Goal: Book appointment/travel/reservation

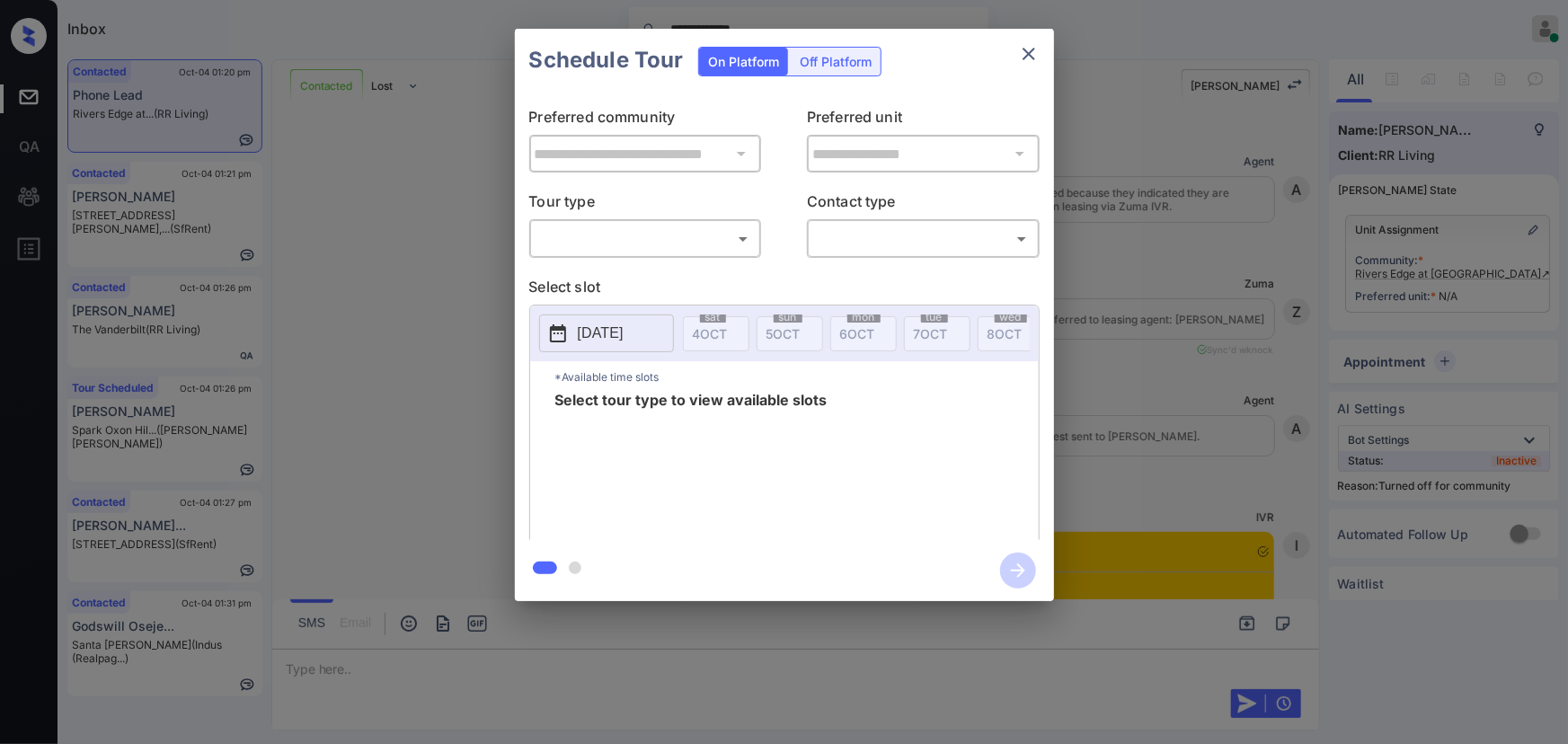
scroll to position [4110, 0]
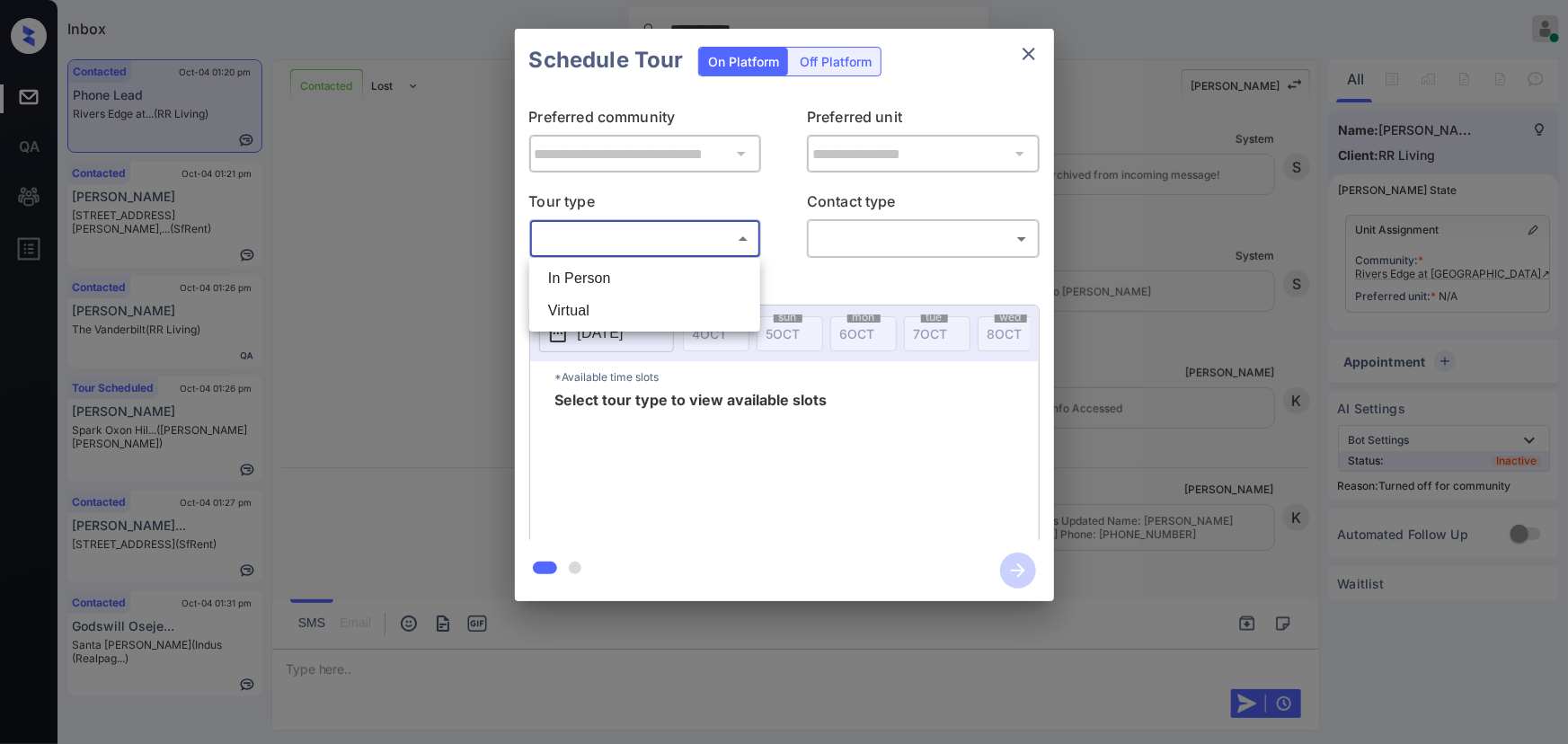
click at [657, 245] on body "**********" at bounding box center [784, 372] width 1568 height 744
click at [632, 268] on li "In Person" at bounding box center [645, 278] width 222 height 32
type input "********"
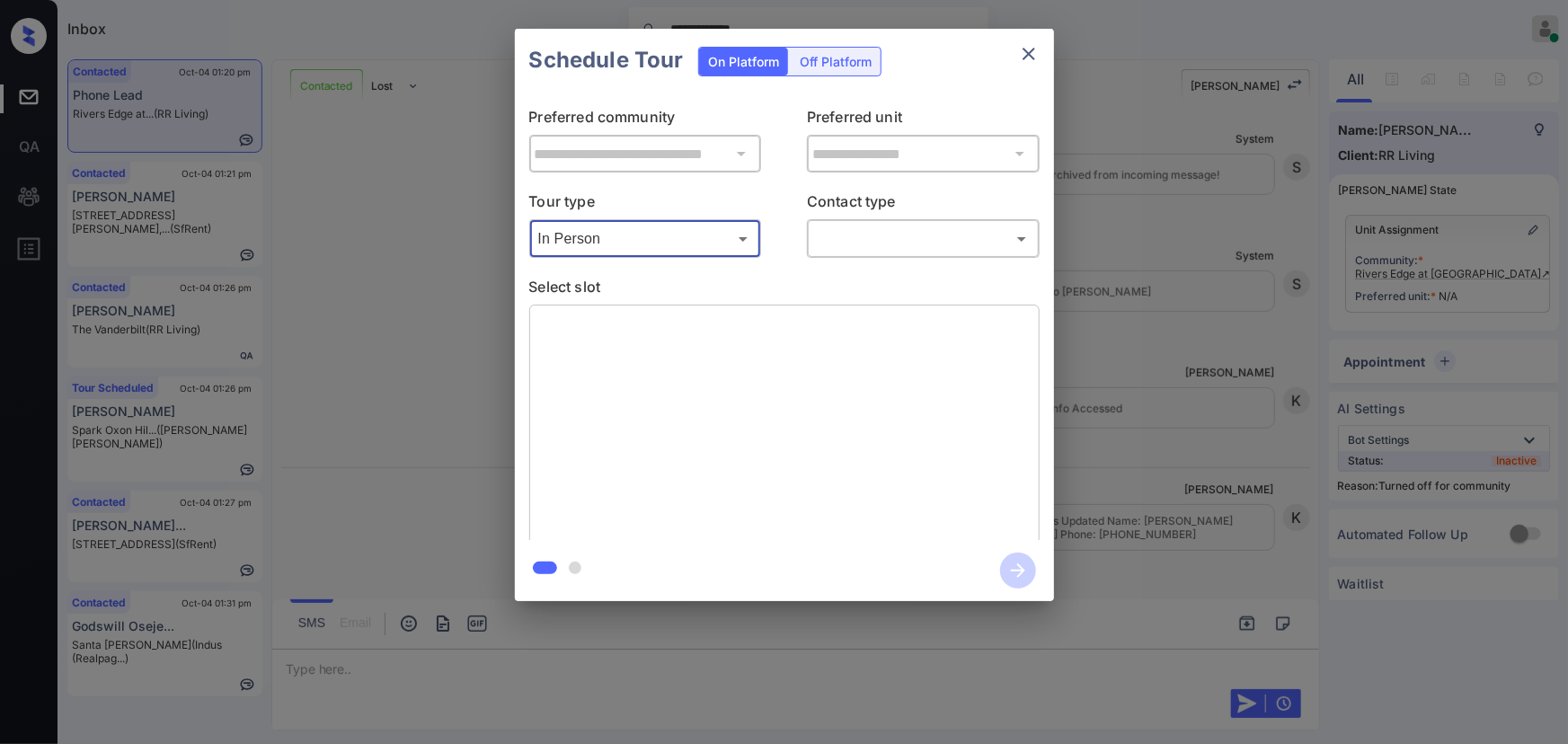
click at [832, 232] on body "**********" at bounding box center [784, 372] width 1568 height 744
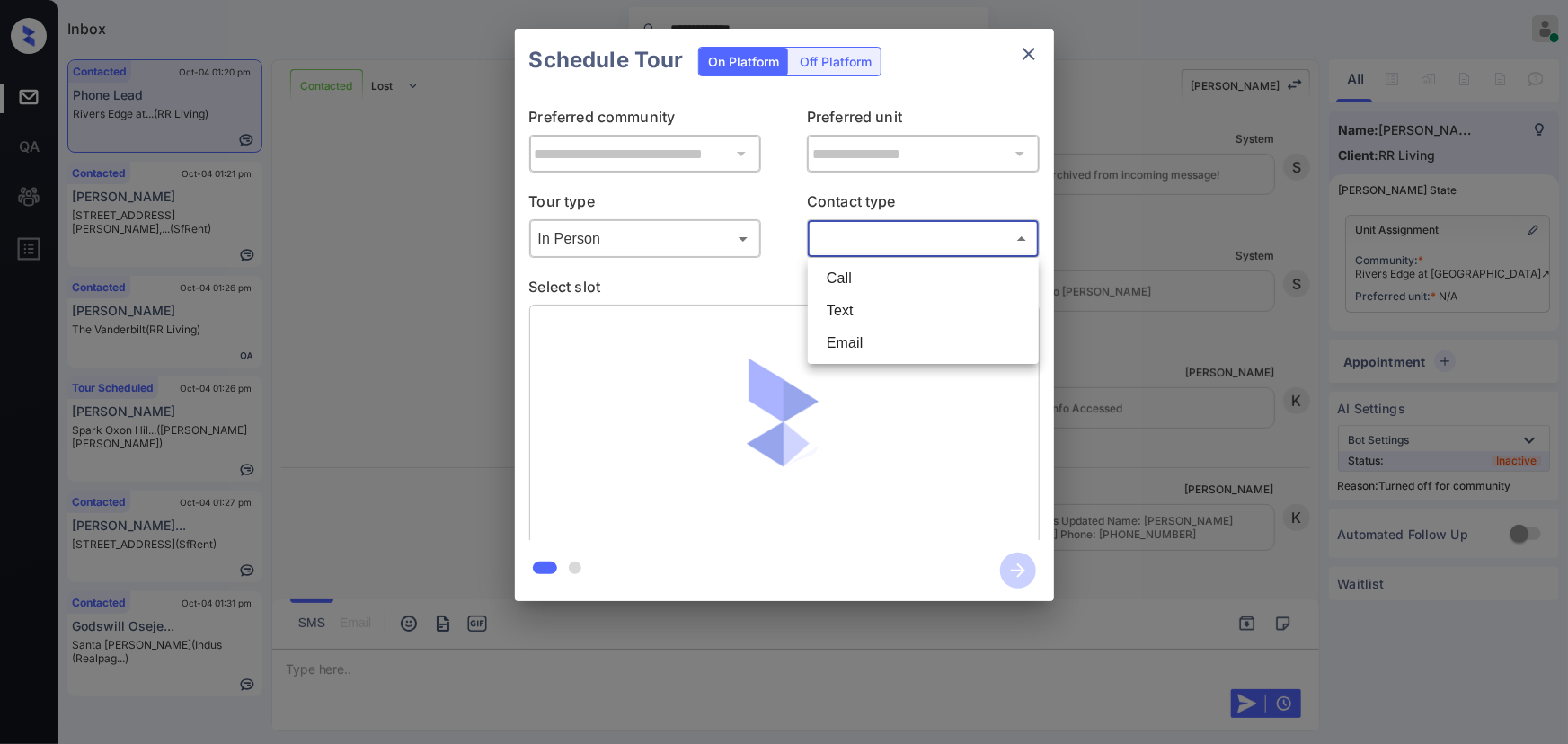
click at [857, 299] on li "Text" at bounding box center [923, 310] width 222 height 32
type input "****"
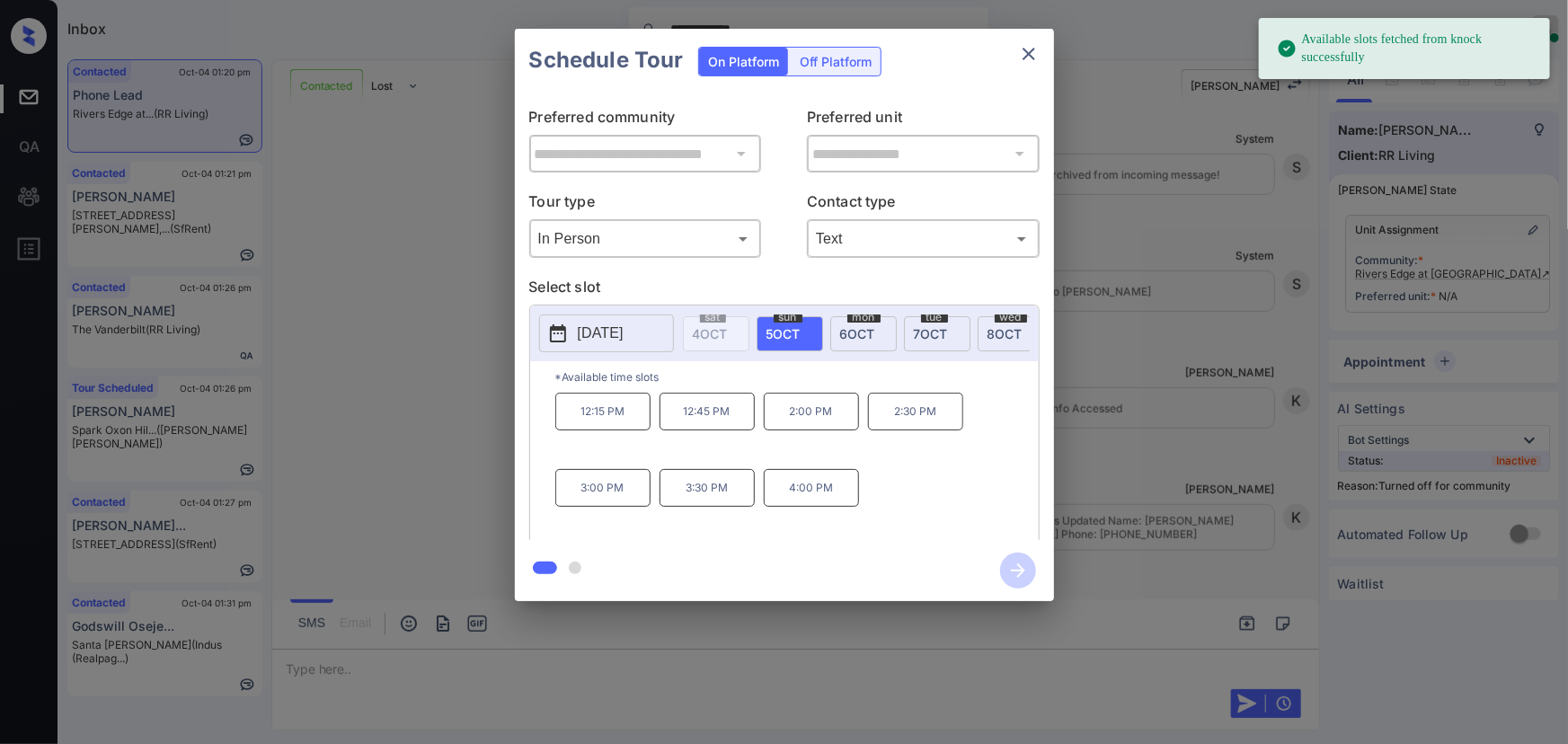
click at [790, 332] on span "[DATE]" at bounding box center [783, 333] width 34 height 16
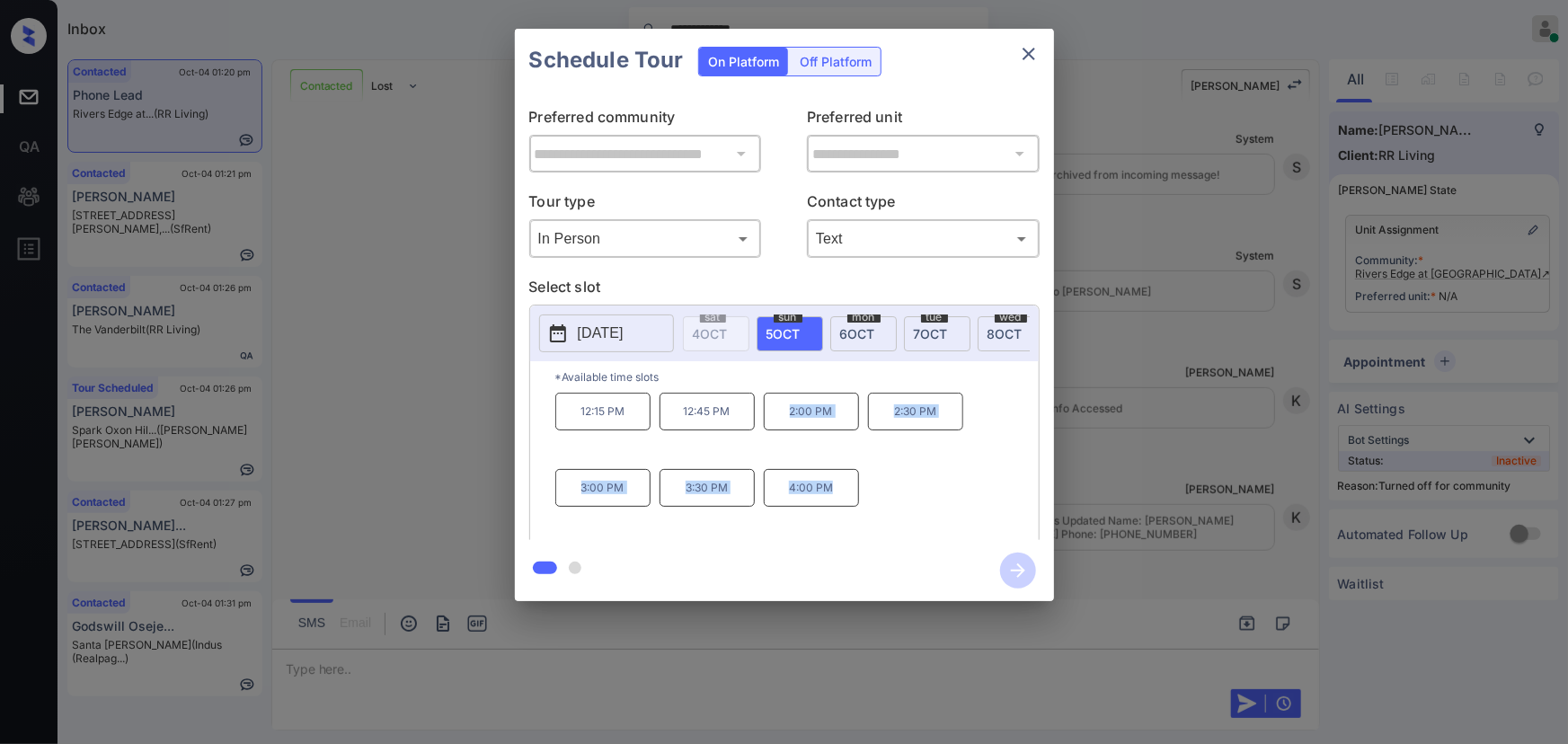
copy div "2:00 PM 2:30 PM 3:00 PM 3:30 PM 4:00 PM"
drag, startPoint x: 828, startPoint y: 494, endPoint x: 790, endPoint y: 417, distance: 85.9
click at [790, 417] on div "12:15 PM 12:45 PM 2:00 PM 2:30 PM 3:00 PM 3:30 PM 4:00 PM" at bounding box center [797, 464] width 483 height 144
click at [650, 662] on div at bounding box center [784, 372] width 1568 height 744
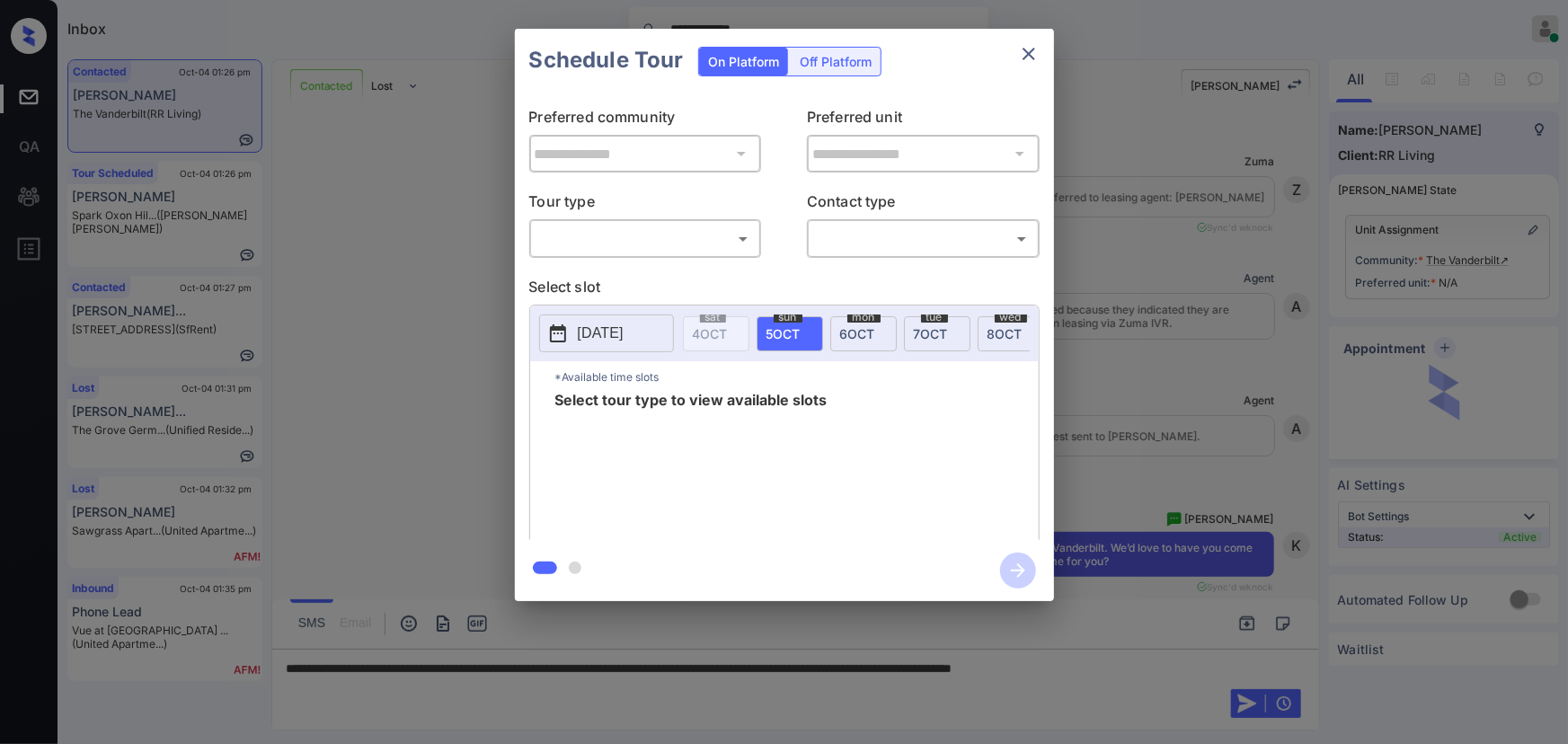
scroll to position [3981, 0]
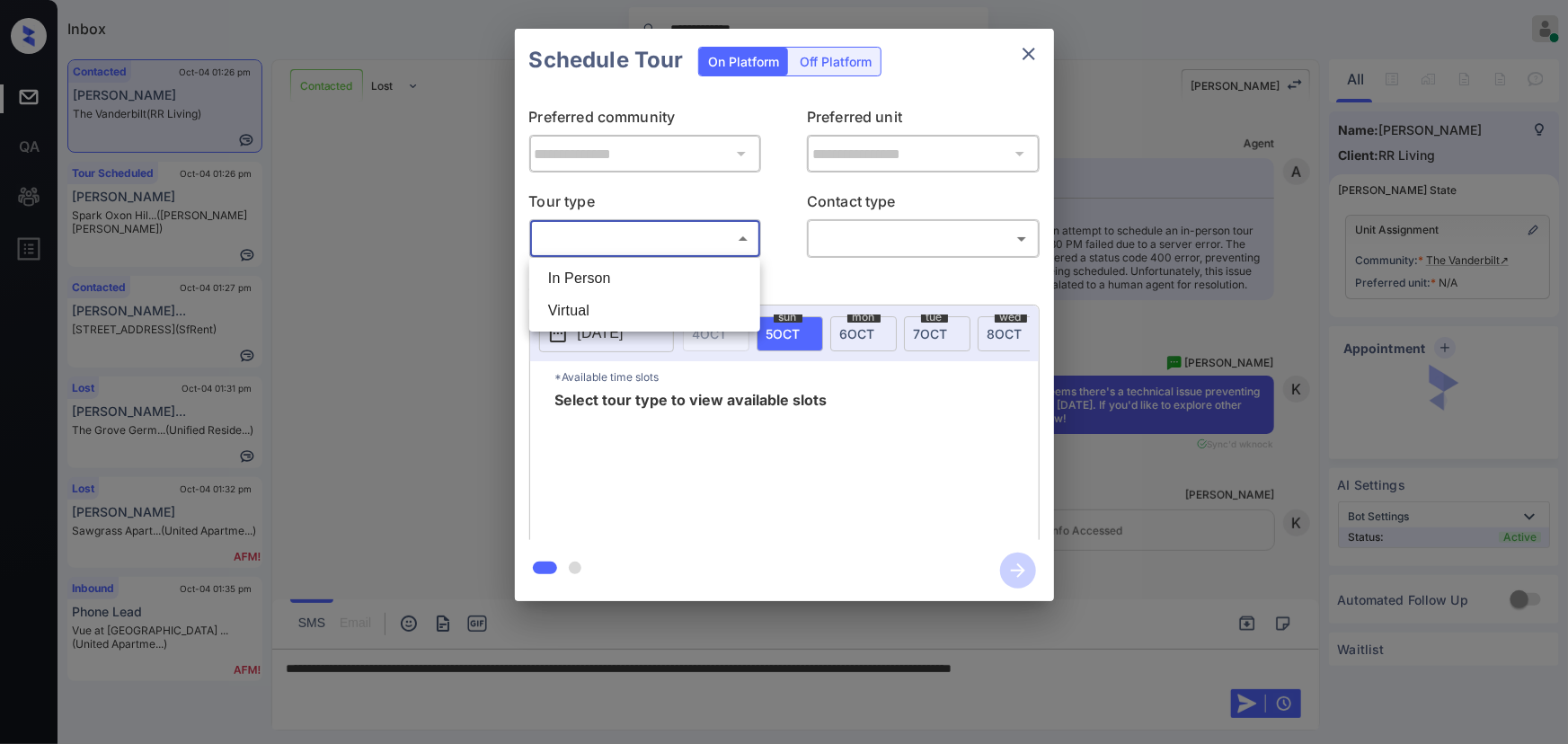
click at [611, 236] on body "**********" at bounding box center [784, 372] width 1568 height 744
click at [606, 273] on li "In Person" at bounding box center [645, 278] width 222 height 32
type input "********"
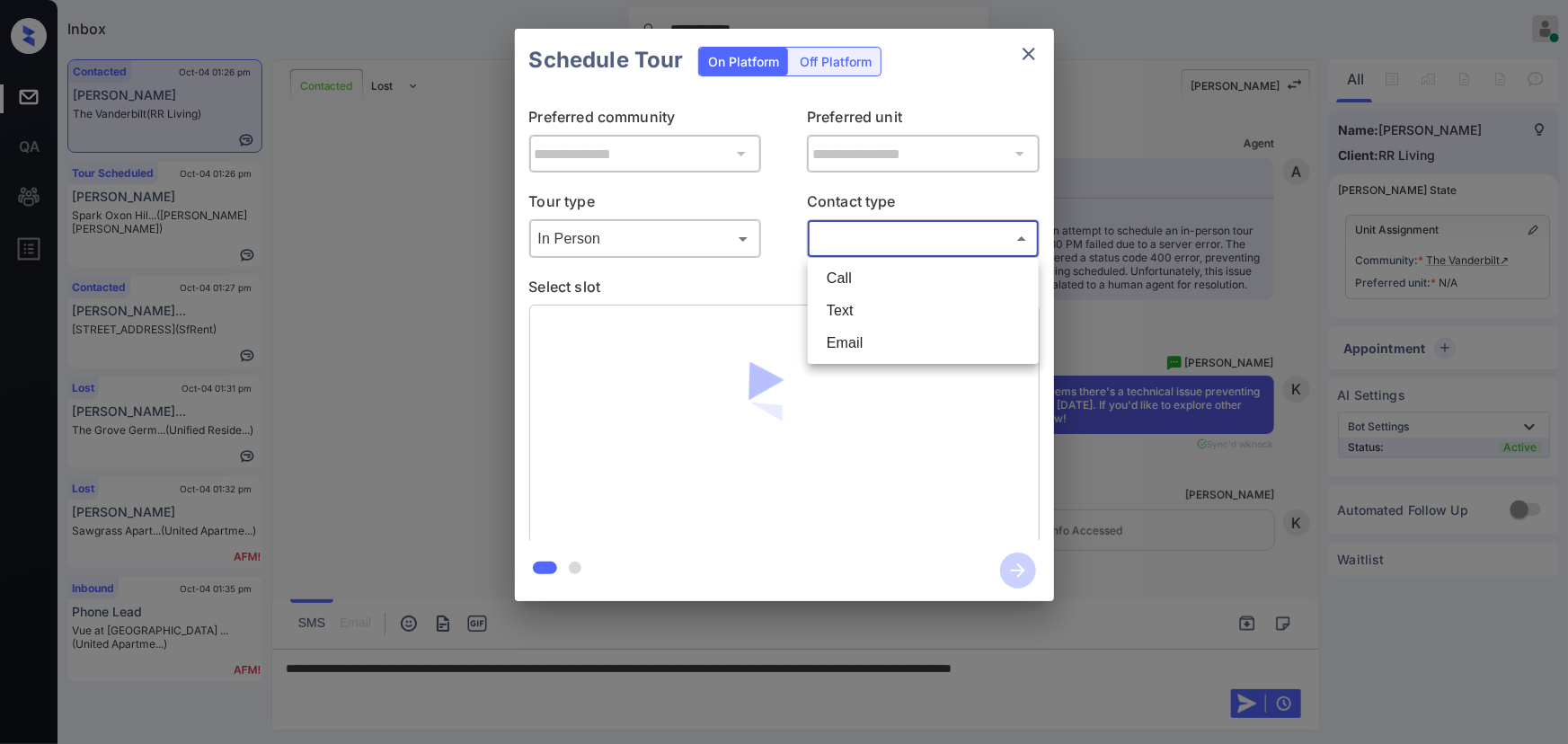
click at [886, 248] on body "**********" at bounding box center [784, 372] width 1568 height 744
click at [851, 311] on li "Text" at bounding box center [923, 310] width 222 height 32
type input "****"
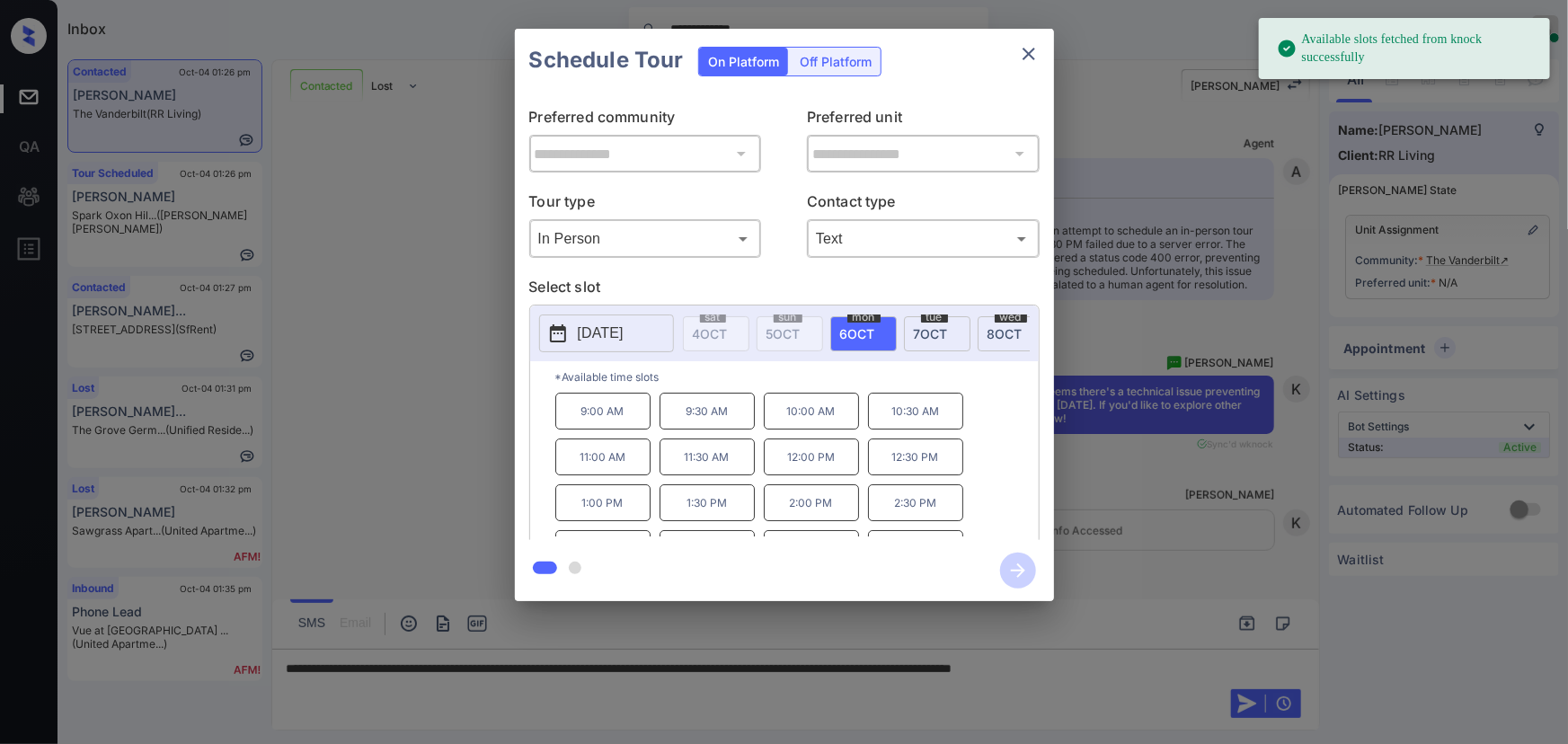
click at [604, 327] on p "2025-10-06" at bounding box center [601, 333] width 46 height 21
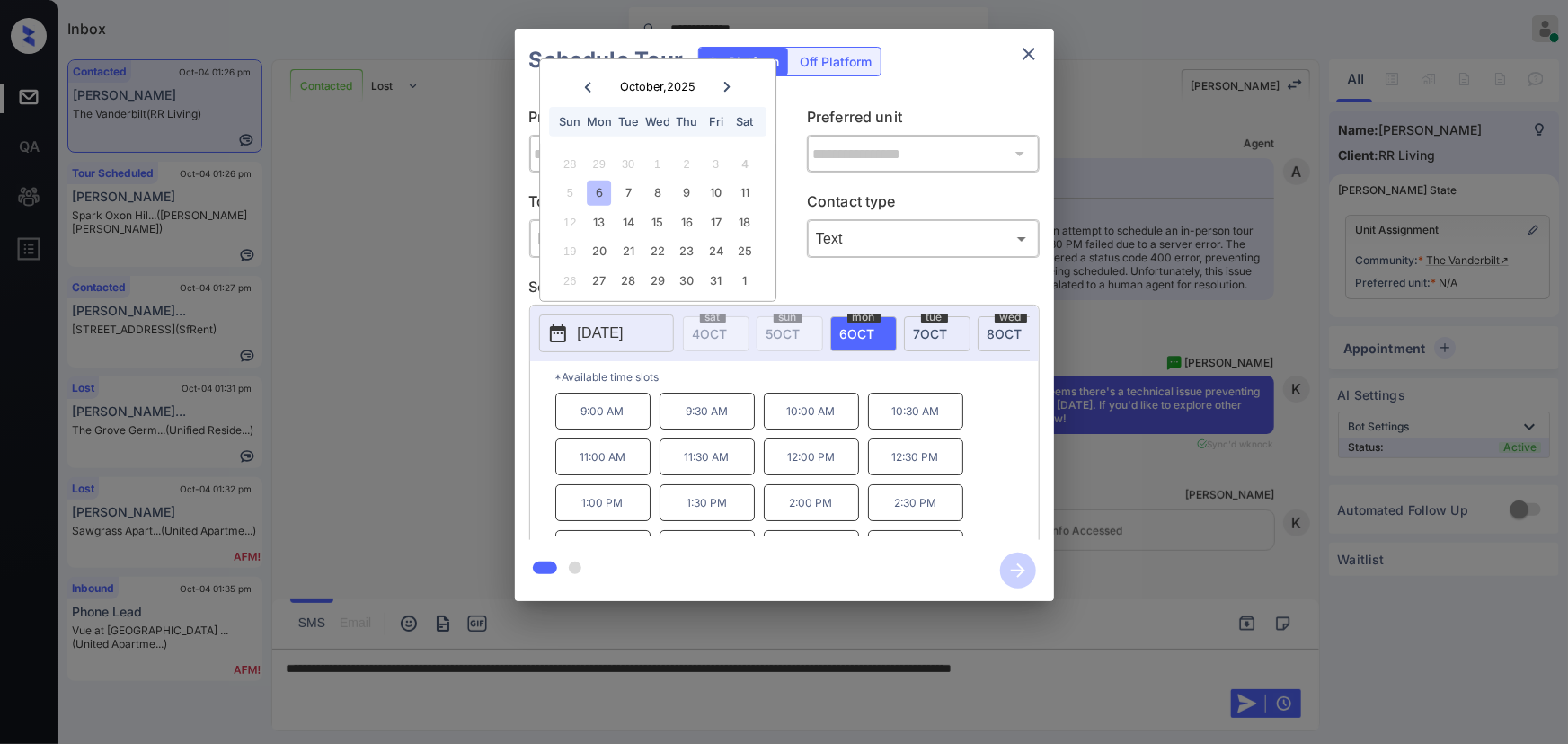
click at [864, 333] on span "6 OCT" at bounding box center [858, 333] width 35 height 16
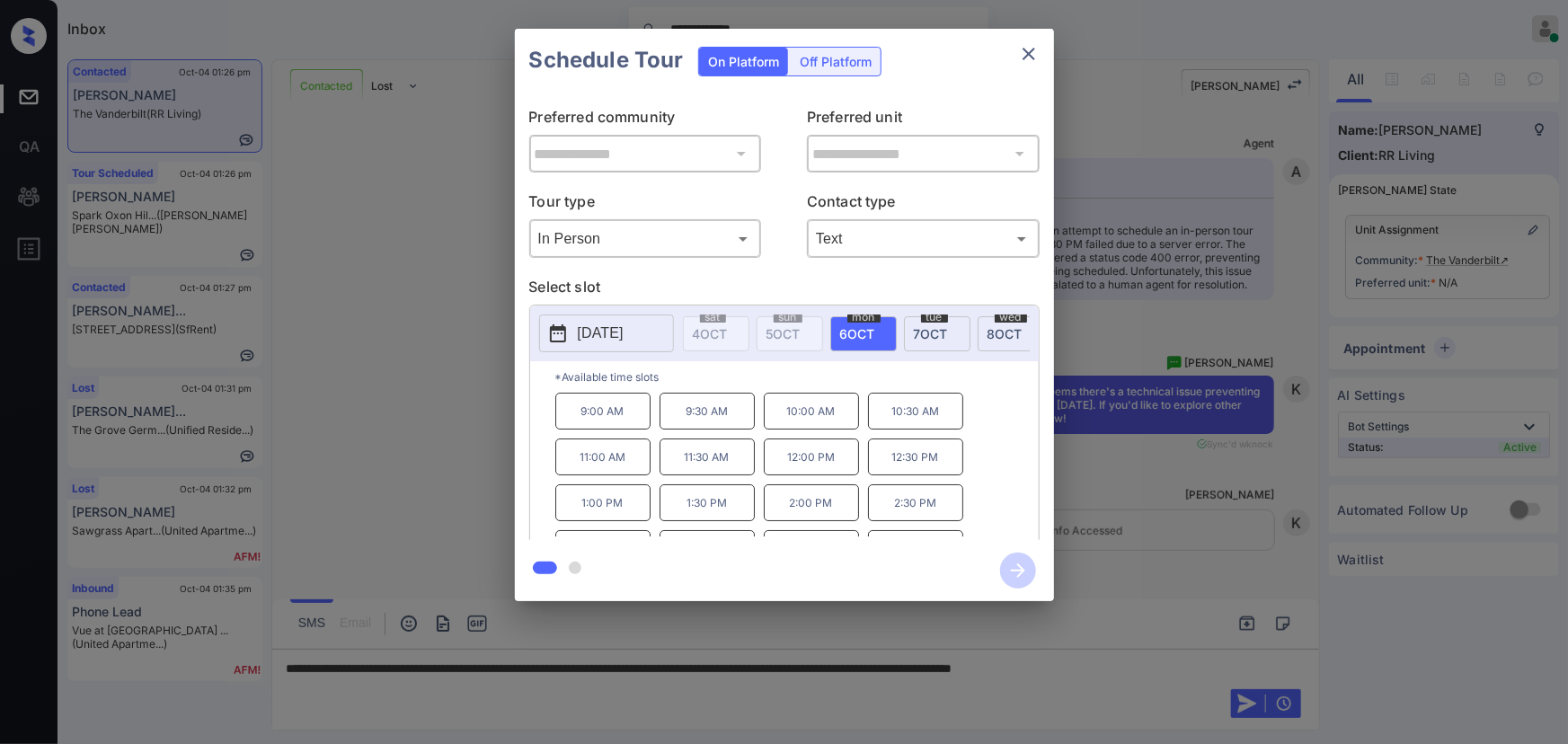
scroll to position [29, 0]
copy p "3:30 PM"
drag, startPoint x: 733, startPoint y: 525, endPoint x: 680, endPoint y: 529, distance: 53.2
click at [678, 524] on p "3:30 PM" at bounding box center [707, 519] width 96 height 37
click at [1195, 671] on div at bounding box center [784, 372] width 1568 height 744
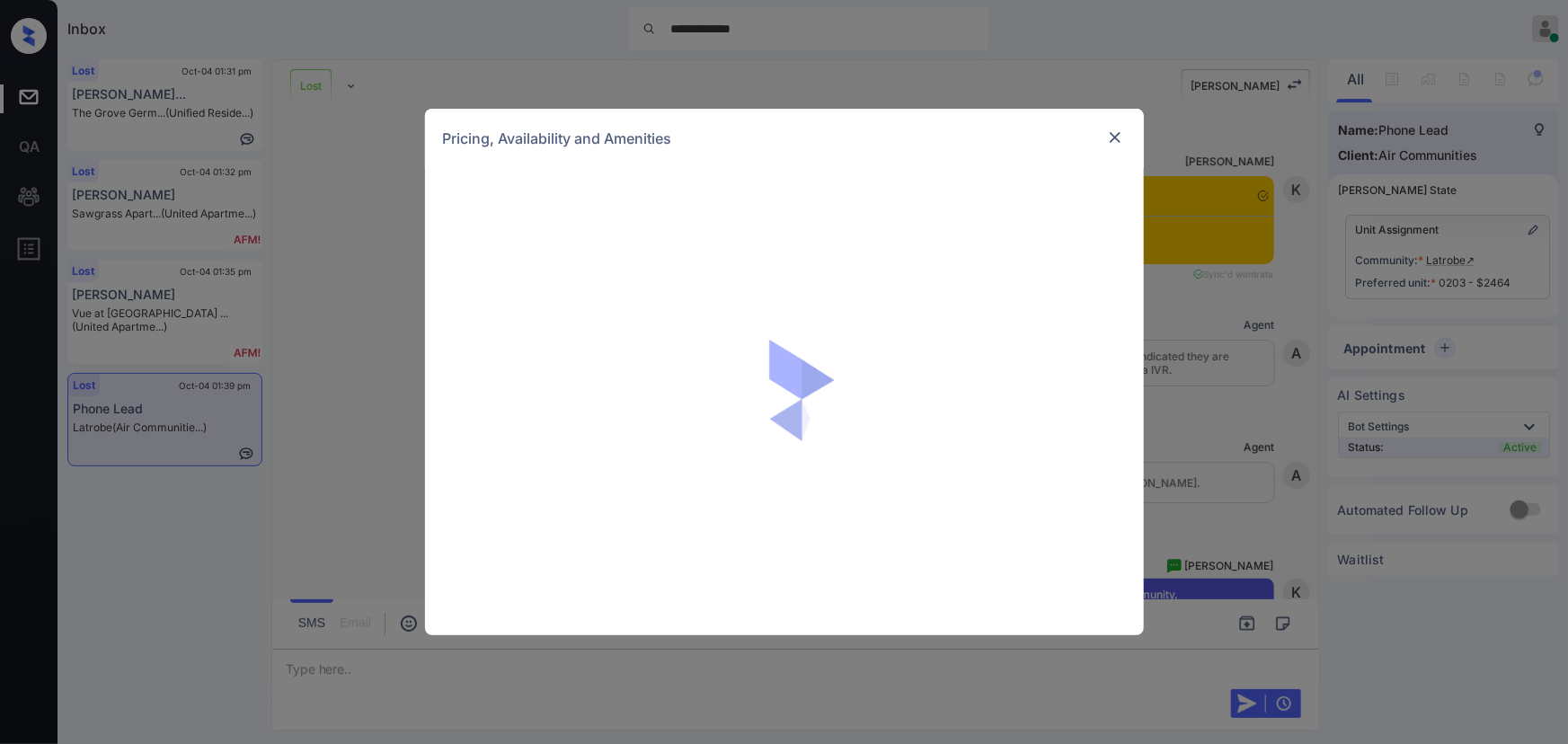
scroll to position [5339, 0]
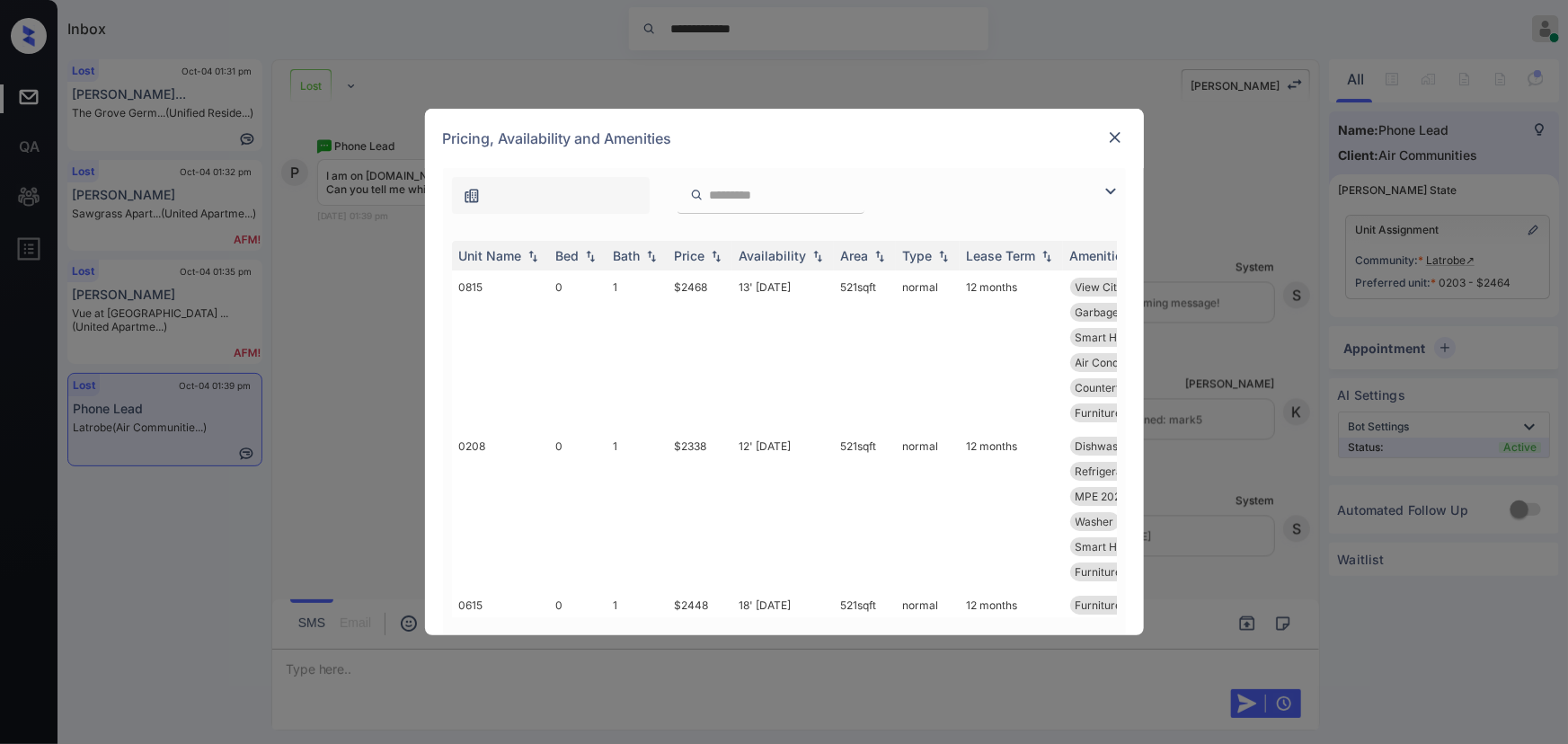
click at [1107, 191] on img at bounding box center [1110, 191] width 21 height 21
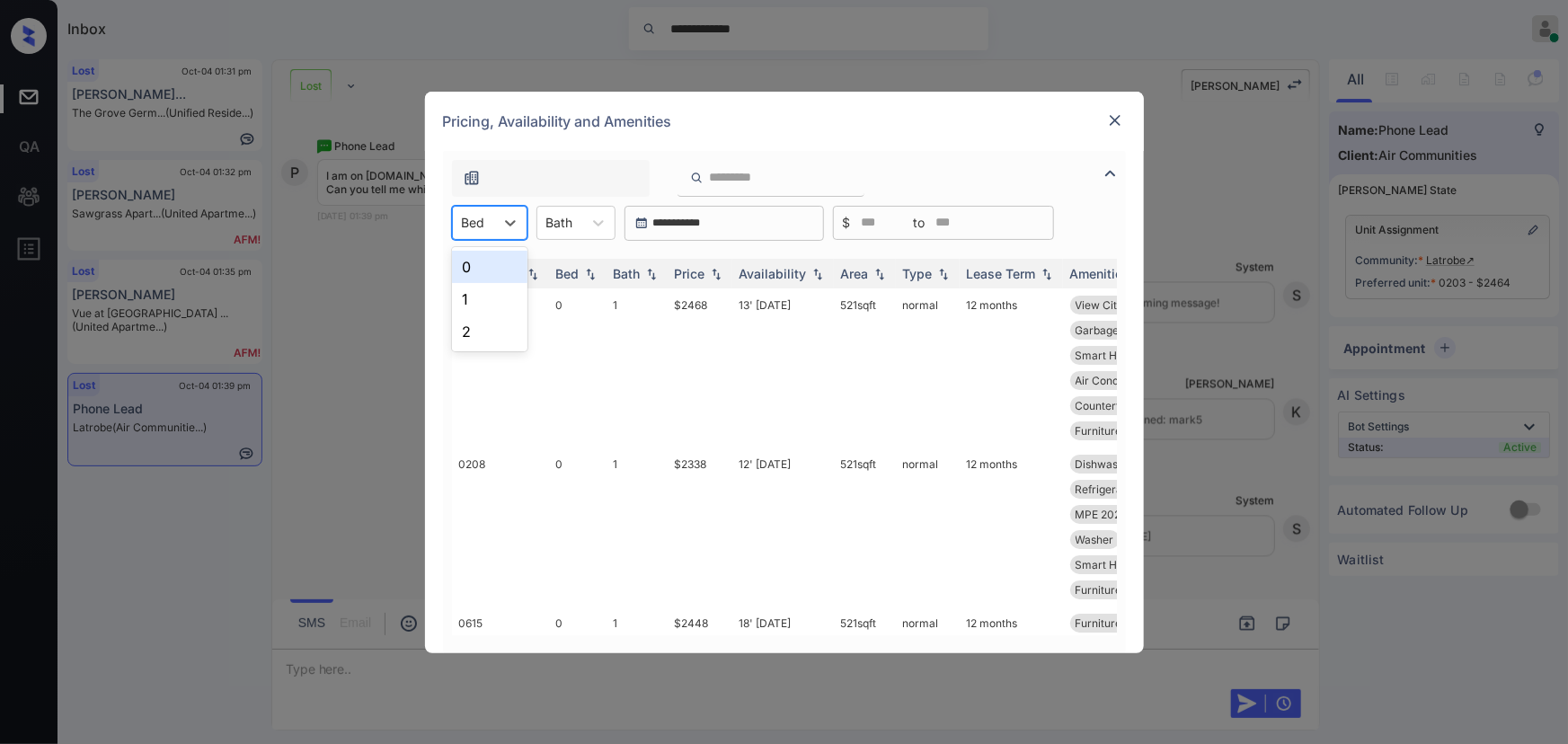
click at [484, 213] on div at bounding box center [473, 222] width 23 height 19
click at [464, 288] on div "1" at bounding box center [490, 299] width 75 height 32
click at [598, 224] on icon at bounding box center [607, 223] width 18 height 18
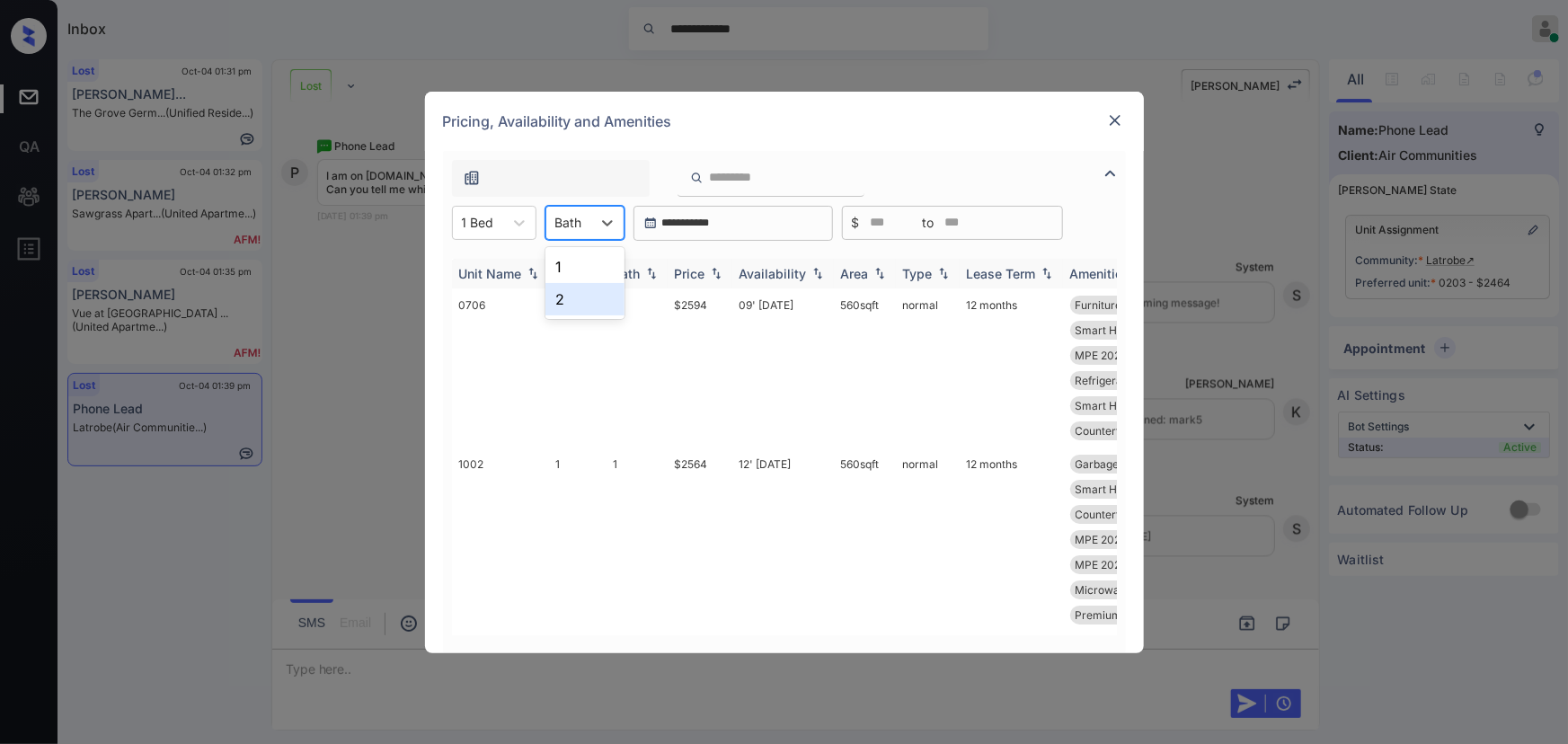
click at [566, 265] on div "1" at bounding box center [585, 266] width 79 height 32
click at [710, 277] on img at bounding box center [716, 274] width 18 height 13
click at [710, 276] on img at bounding box center [716, 274] width 18 height 14
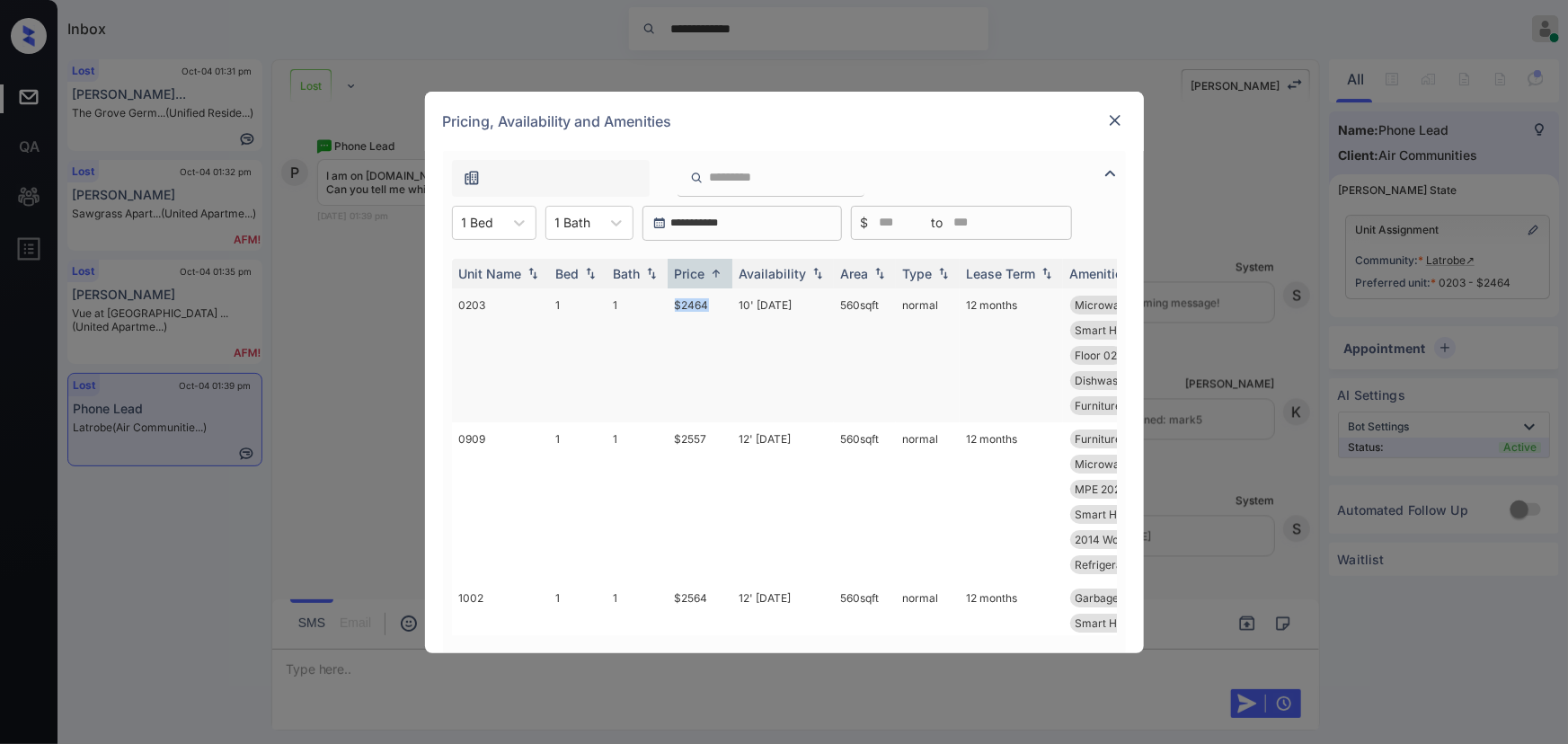
copy td "$2464"
drag, startPoint x: 712, startPoint y: 306, endPoint x: 675, endPoint y: 299, distance: 37.7
click at [675, 299] on td "$2464" at bounding box center [700, 355] width 64 height 134
click at [1115, 118] on img at bounding box center [1115, 120] width 18 height 18
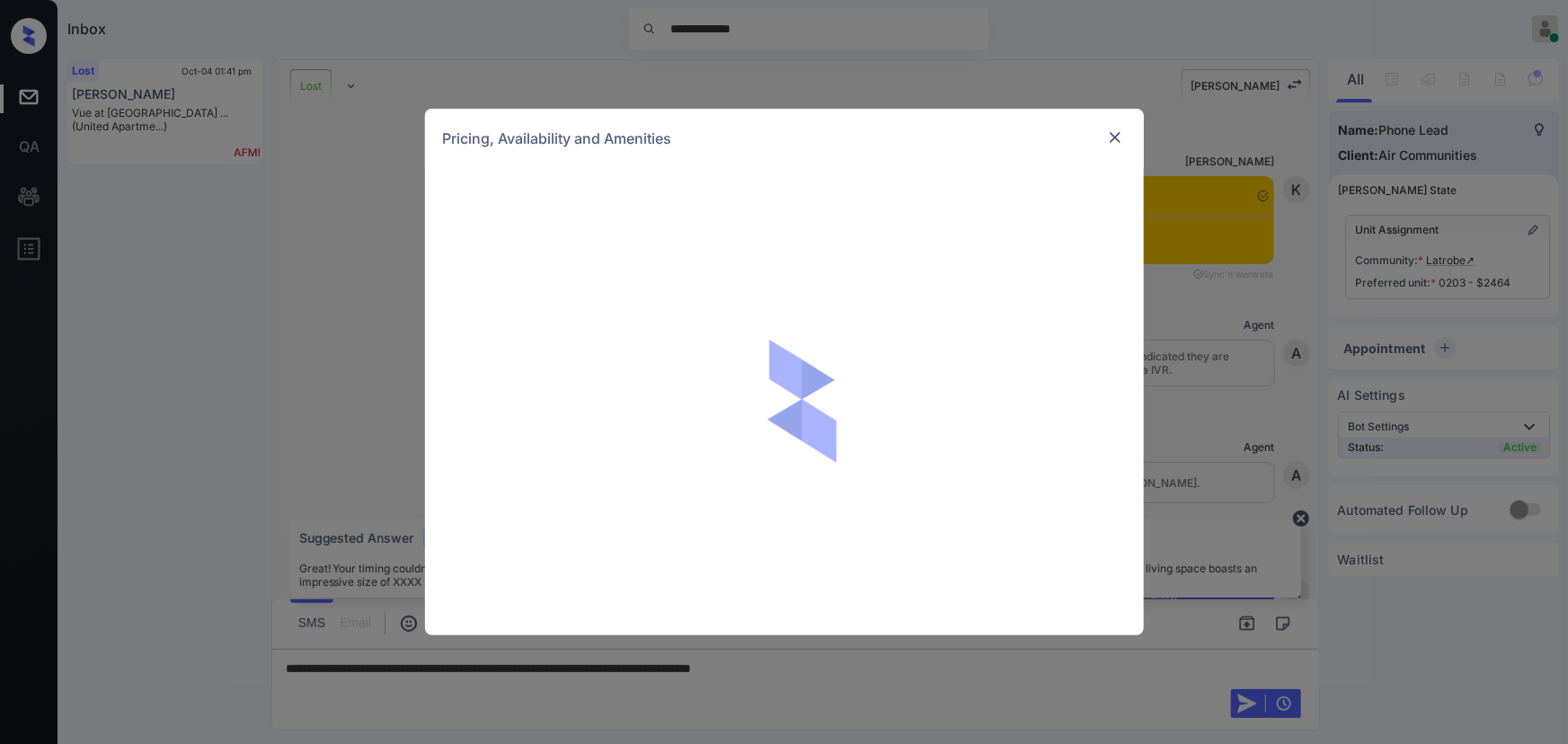
scroll to position [7407, 0]
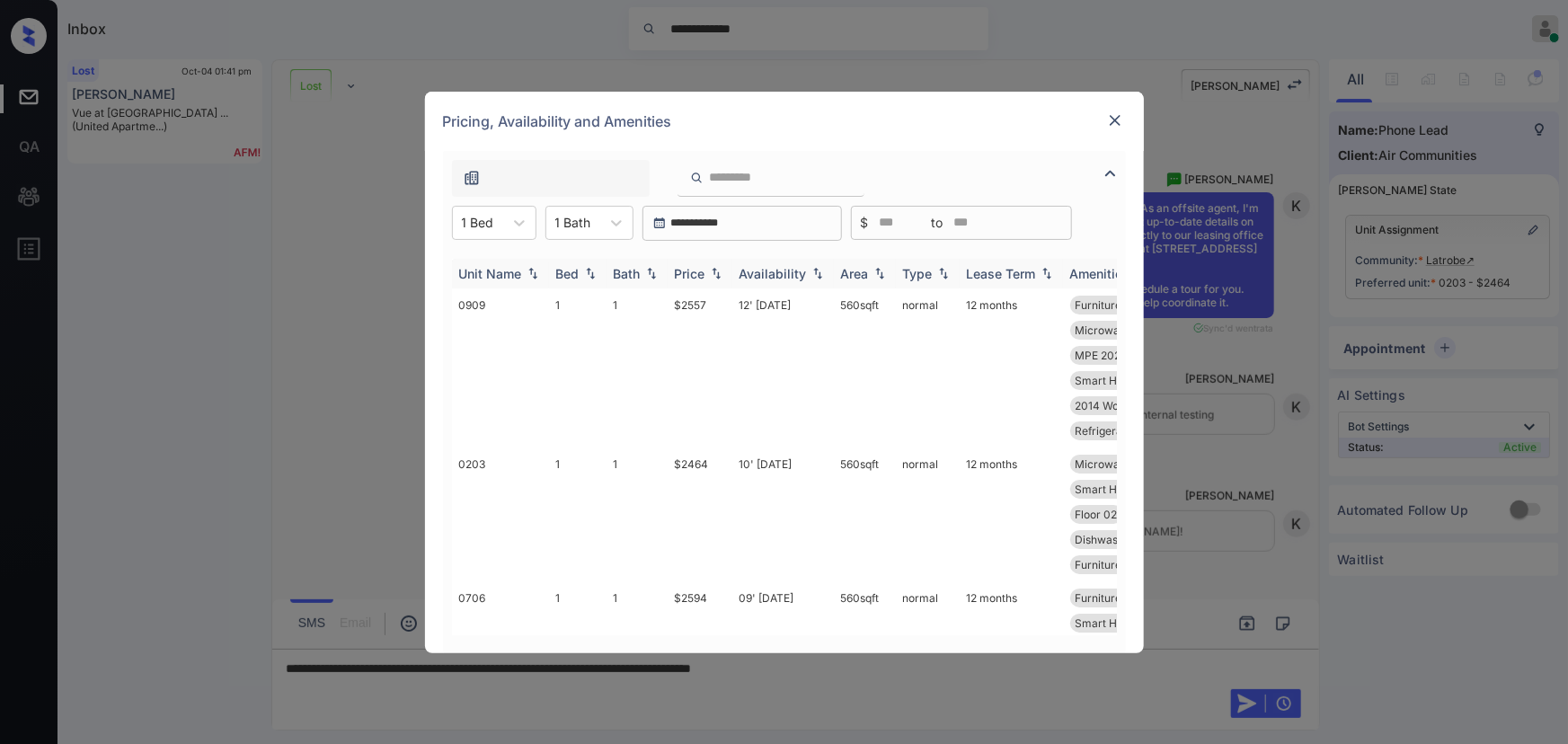
click at [718, 273] on img at bounding box center [716, 274] width 18 height 13
click at [718, 273] on img at bounding box center [716, 274] width 18 height 14
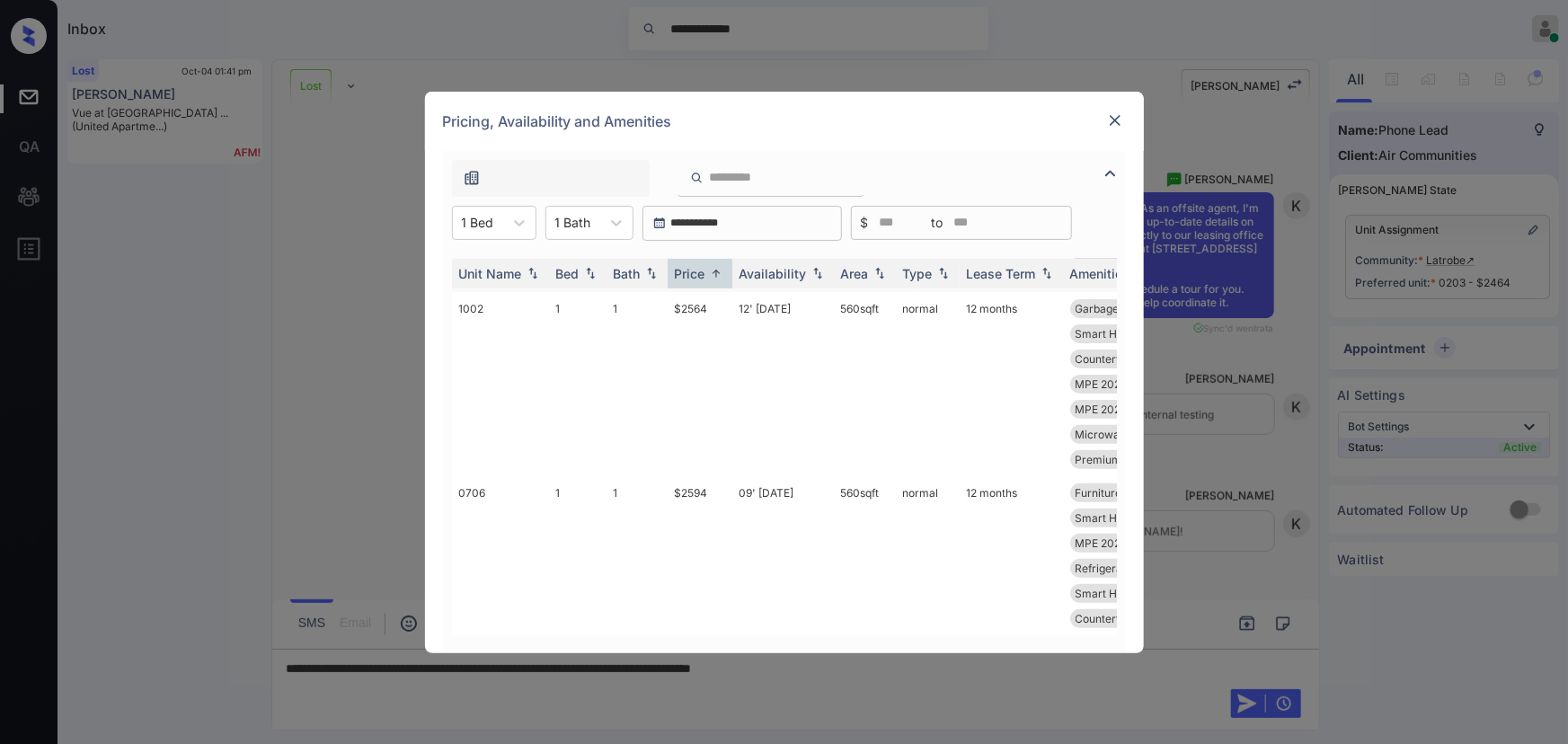
scroll to position [351, 0]
click at [1118, 119] on img at bounding box center [1115, 120] width 18 height 18
